Goal: Task Accomplishment & Management: Manage account settings

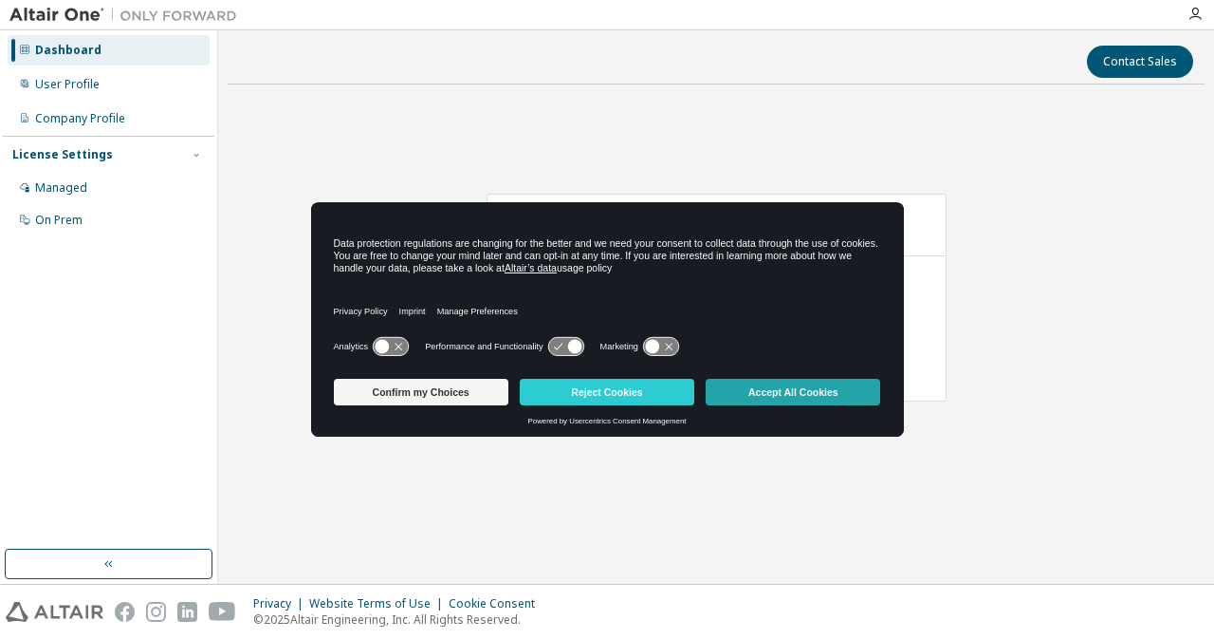
click at [753, 386] on button "Accept All Cookies" at bounding box center [793, 392] width 175 height 27
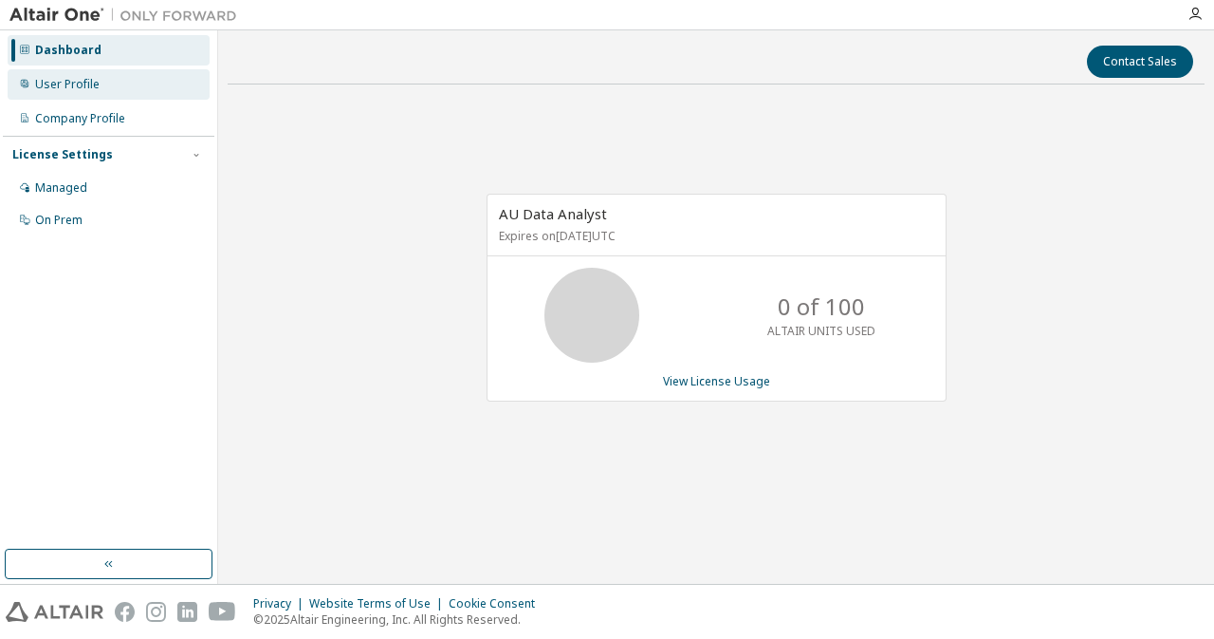
click at [93, 85] on div "User Profile" at bounding box center [67, 84] width 65 height 15
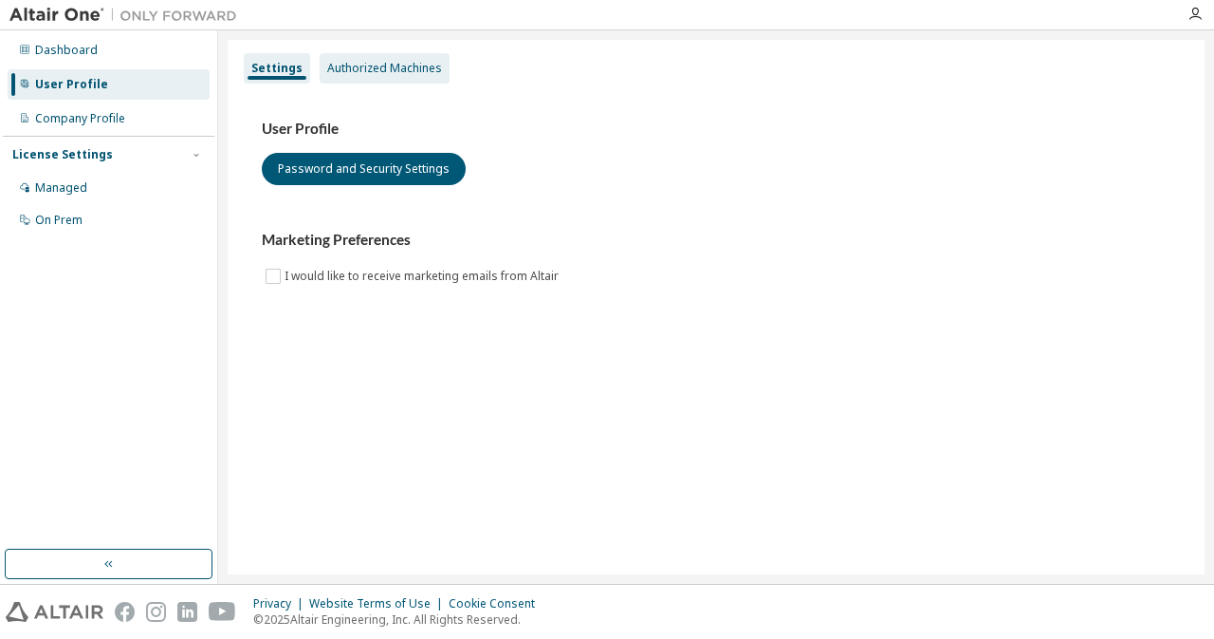
click at [351, 65] on div "Authorized Machines" at bounding box center [384, 68] width 115 height 15
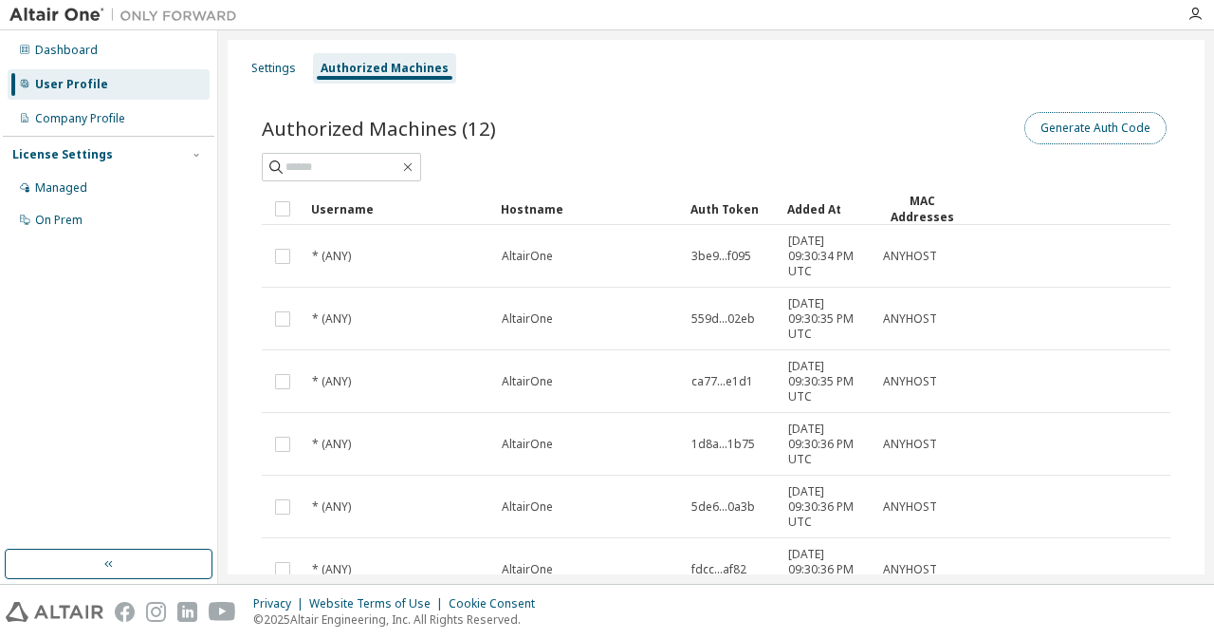
click at [1065, 120] on button "Generate Auth Code" at bounding box center [1096, 128] width 142 height 32
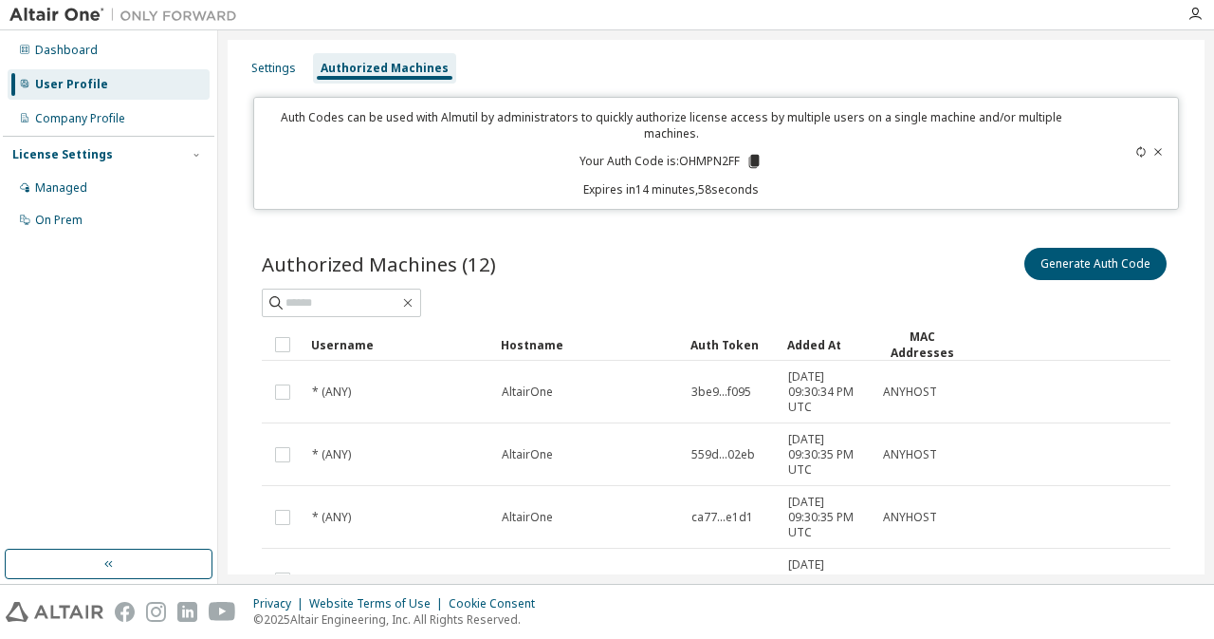
click at [750, 158] on icon at bounding box center [755, 161] width 10 height 13
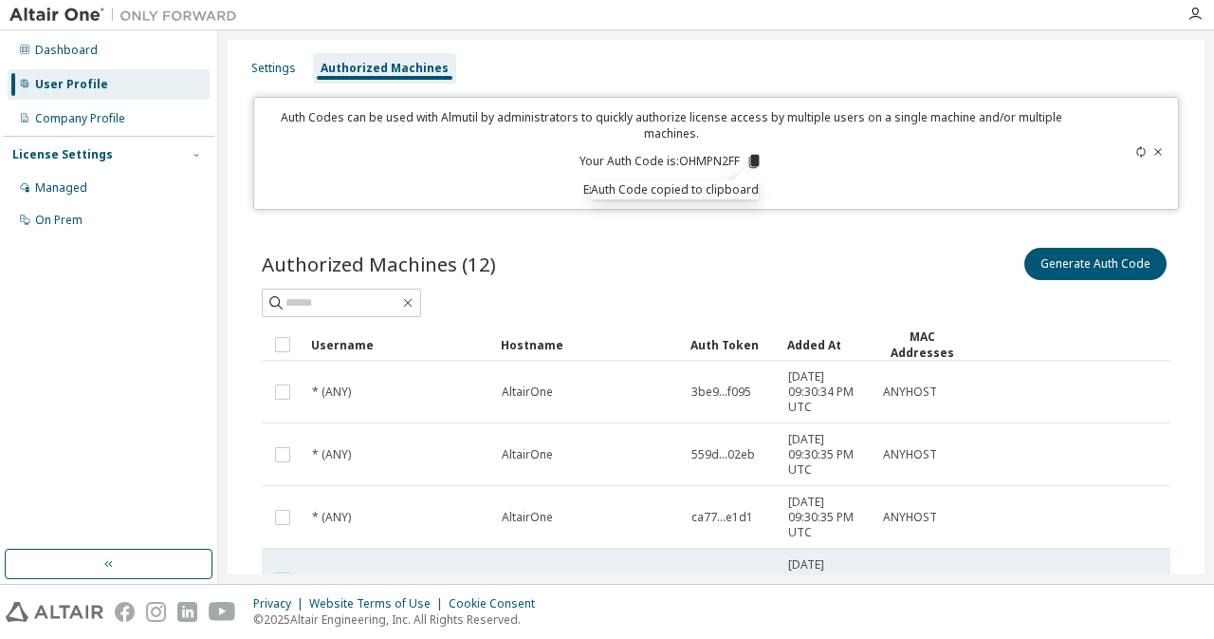
click at [634, 572] on div "AltairOne" at bounding box center [588, 579] width 173 height 15
